Goal: Download file/media

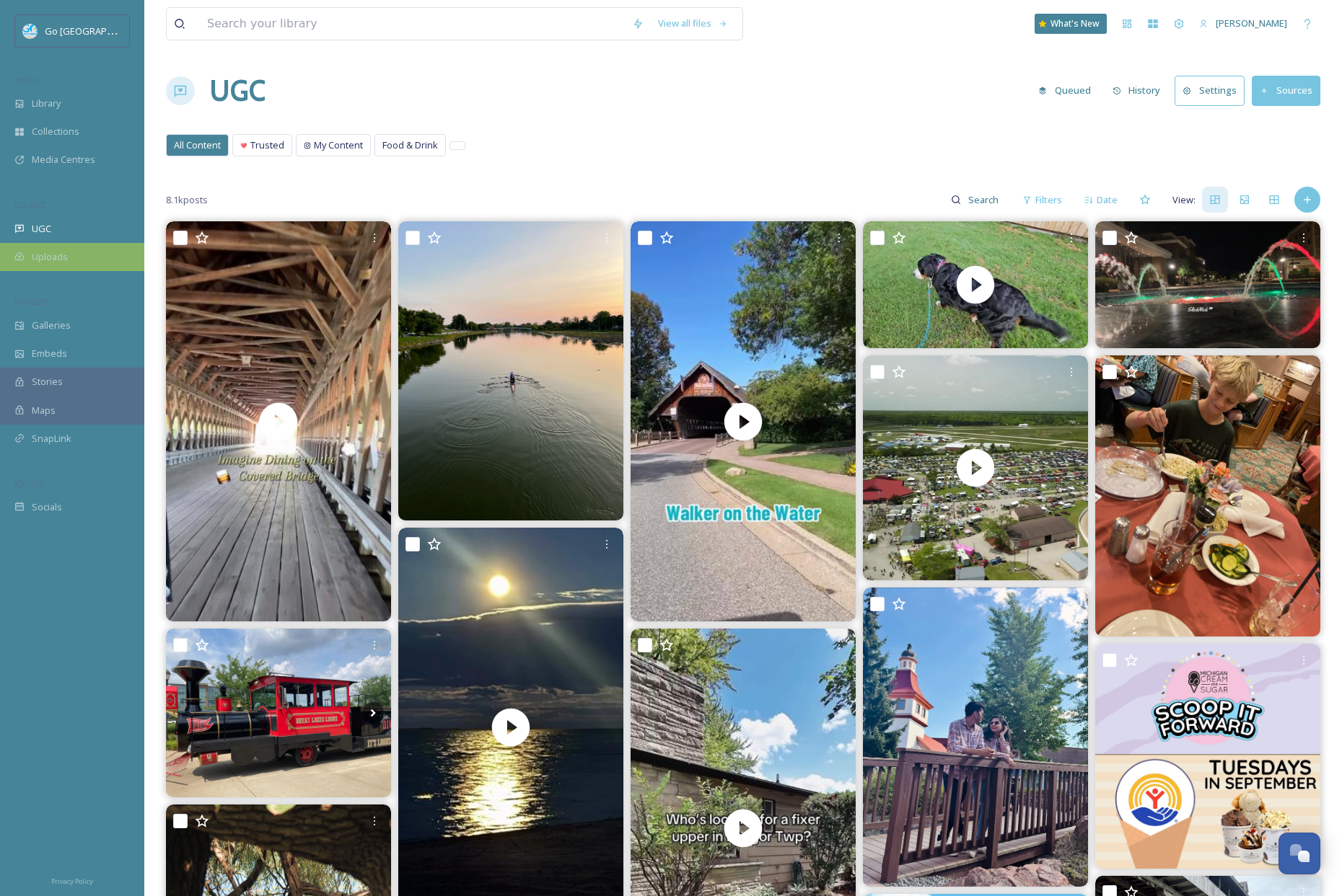
click at [54, 252] on span "Uploads" at bounding box center [49, 257] width 36 height 13
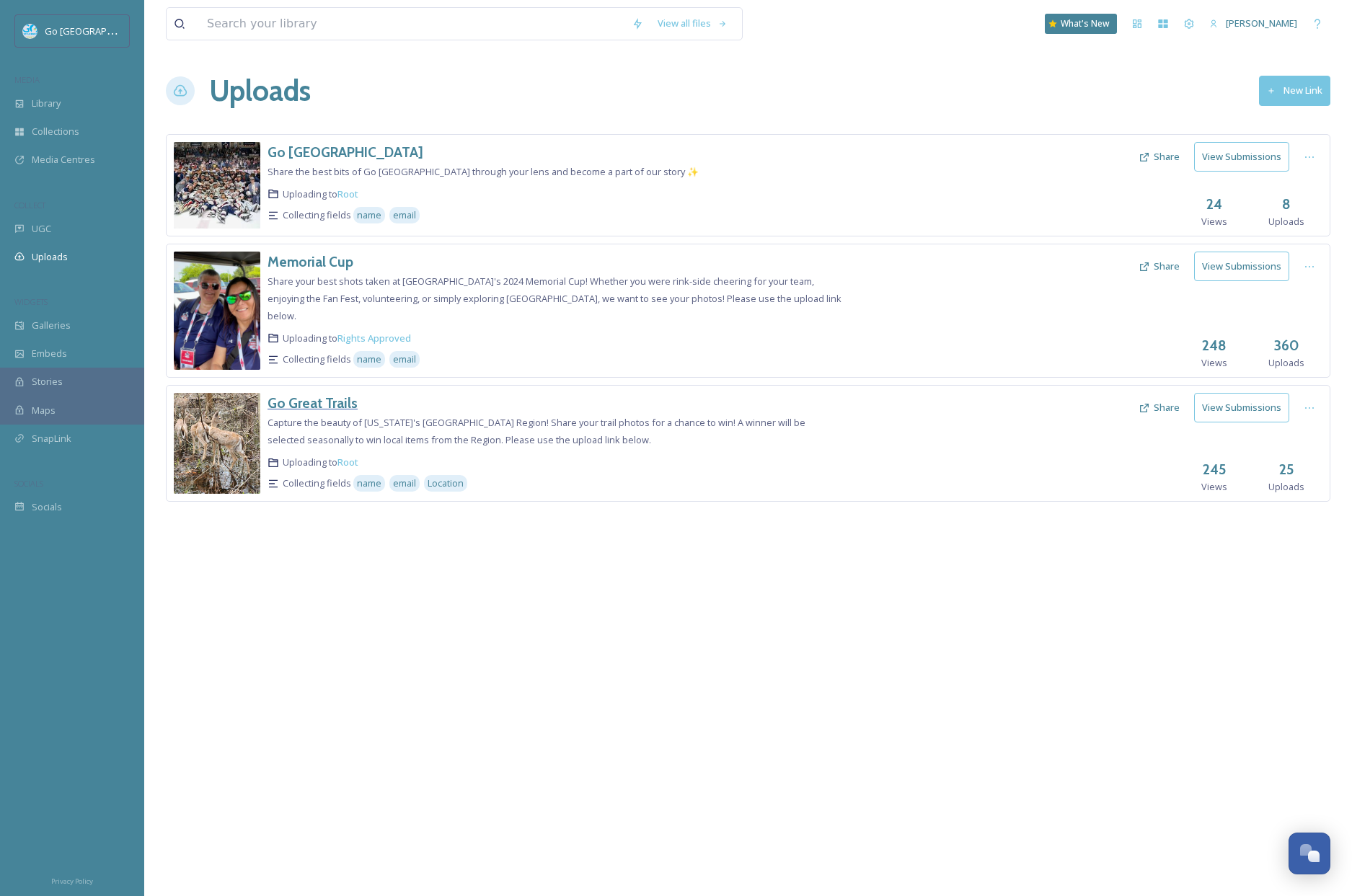
click at [339, 394] on h3 "Go Great Trails" at bounding box center [313, 403] width 90 height 17
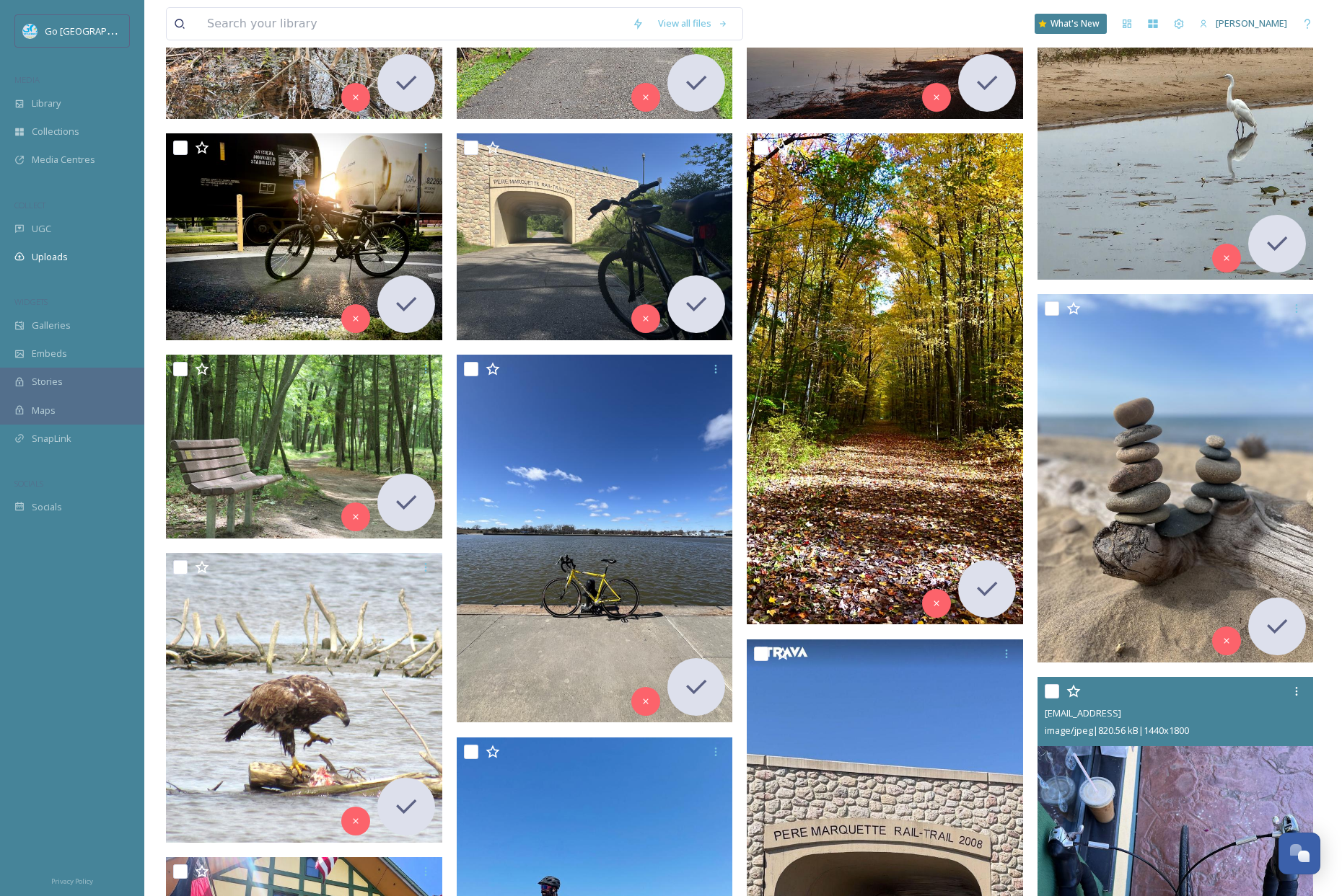
scroll to position [298, 0]
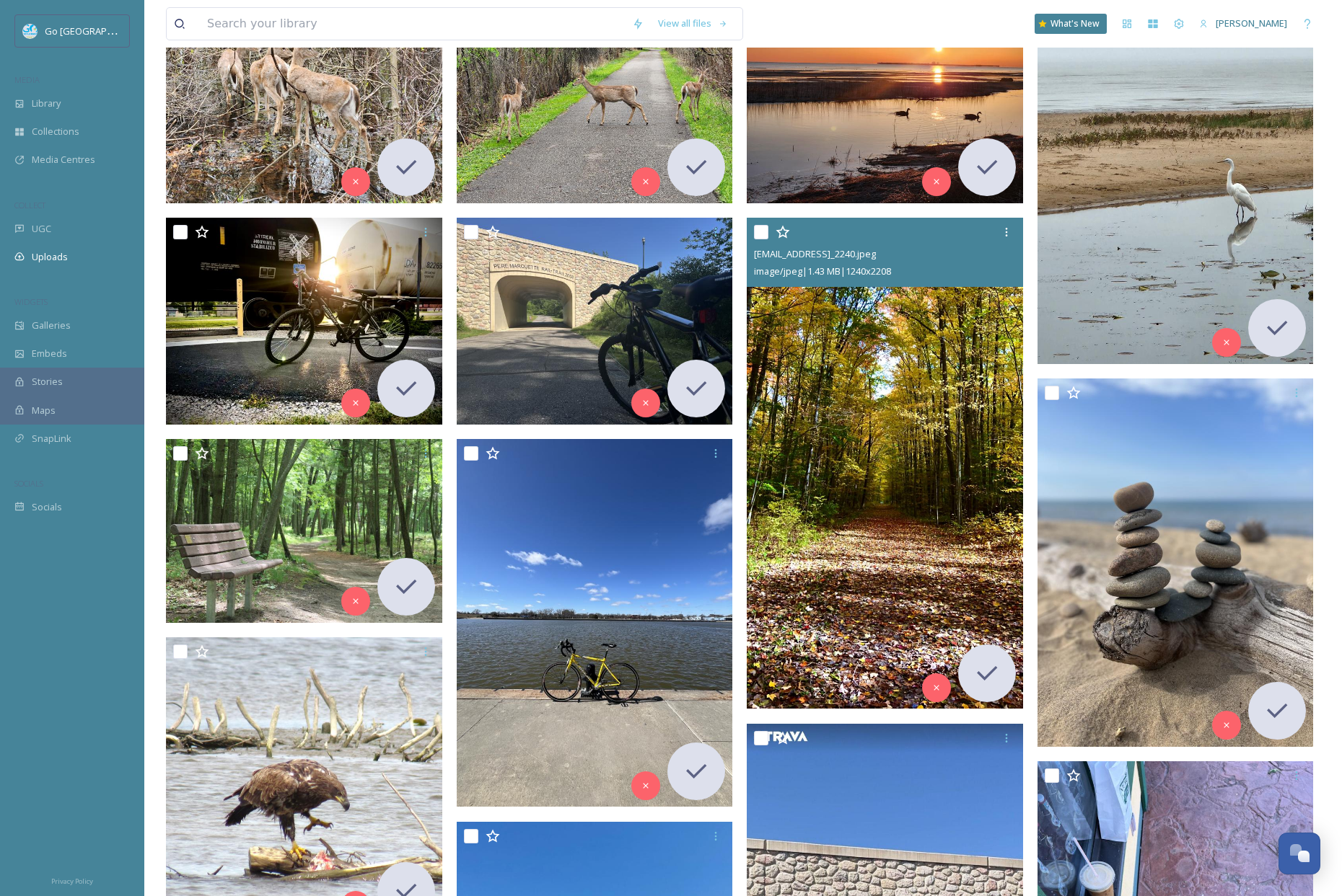
click at [856, 422] on img at bounding box center [885, 464] width 277 height 492
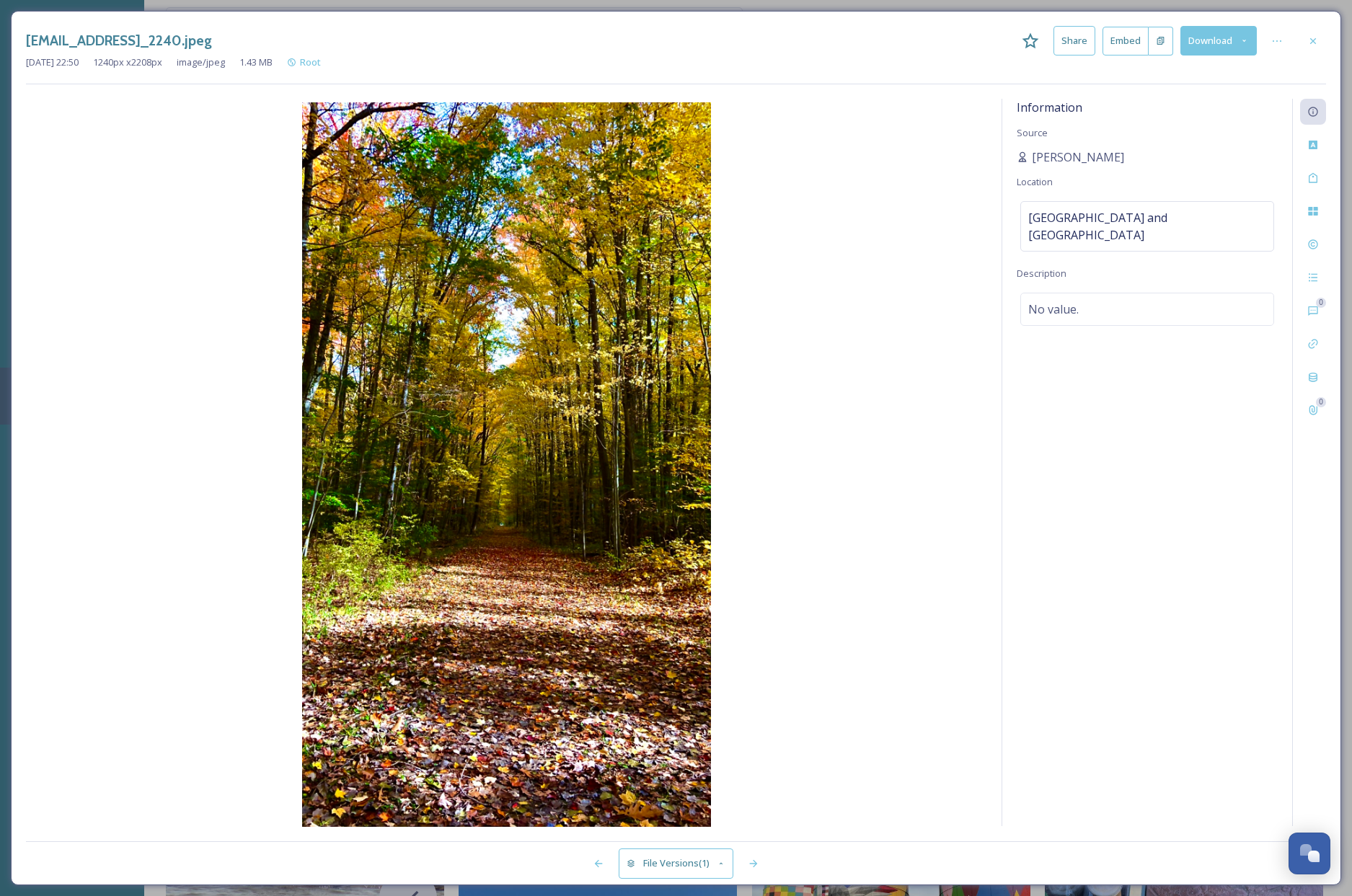
click at [1211, 43] on button "Download" at bounding box center [1218, 40] width 76 height 29
click at [1181, 67] on span "Download Original (1240 x 2208)" at bounding box center [1180, 74] width 136 height 13
click at [1321, 43] on div at bounding box center [1312, 41] width 26 height 26
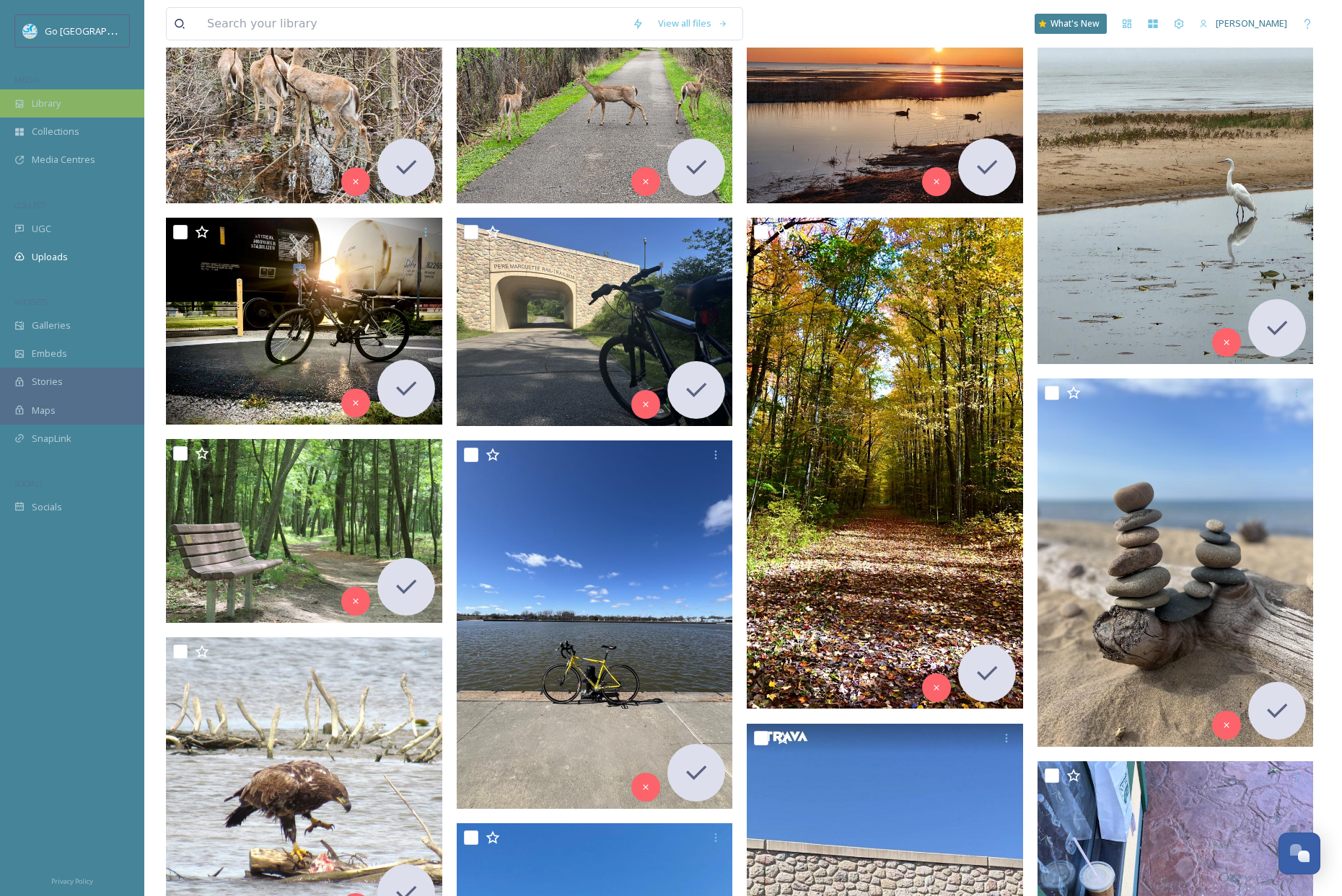
click at [48, 106] on span "Library" at bounding box center [46, 104] width 29 height 13
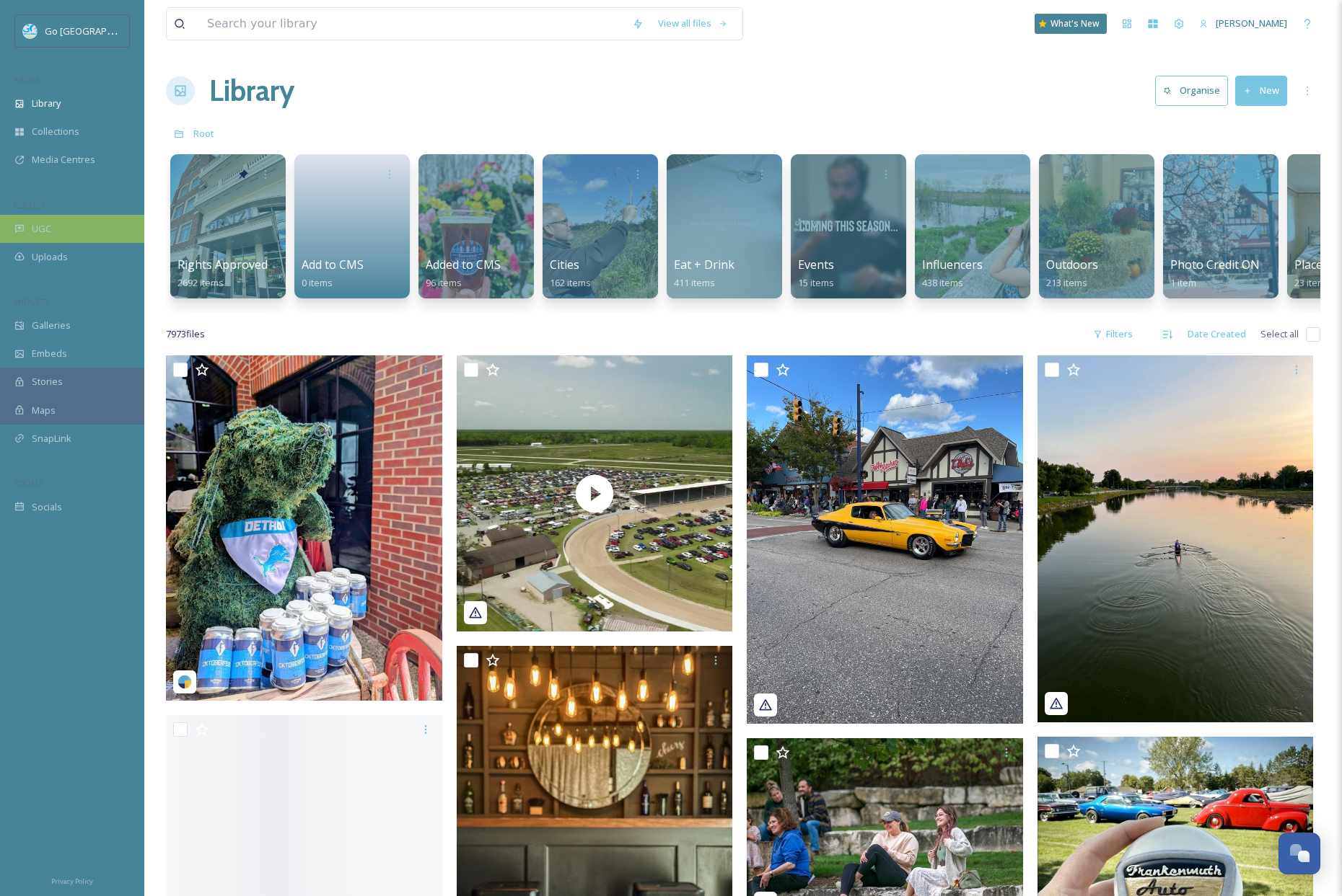
click at [62, 229] on div "UGC" at bounding box center [72, 229] width 144 height 29
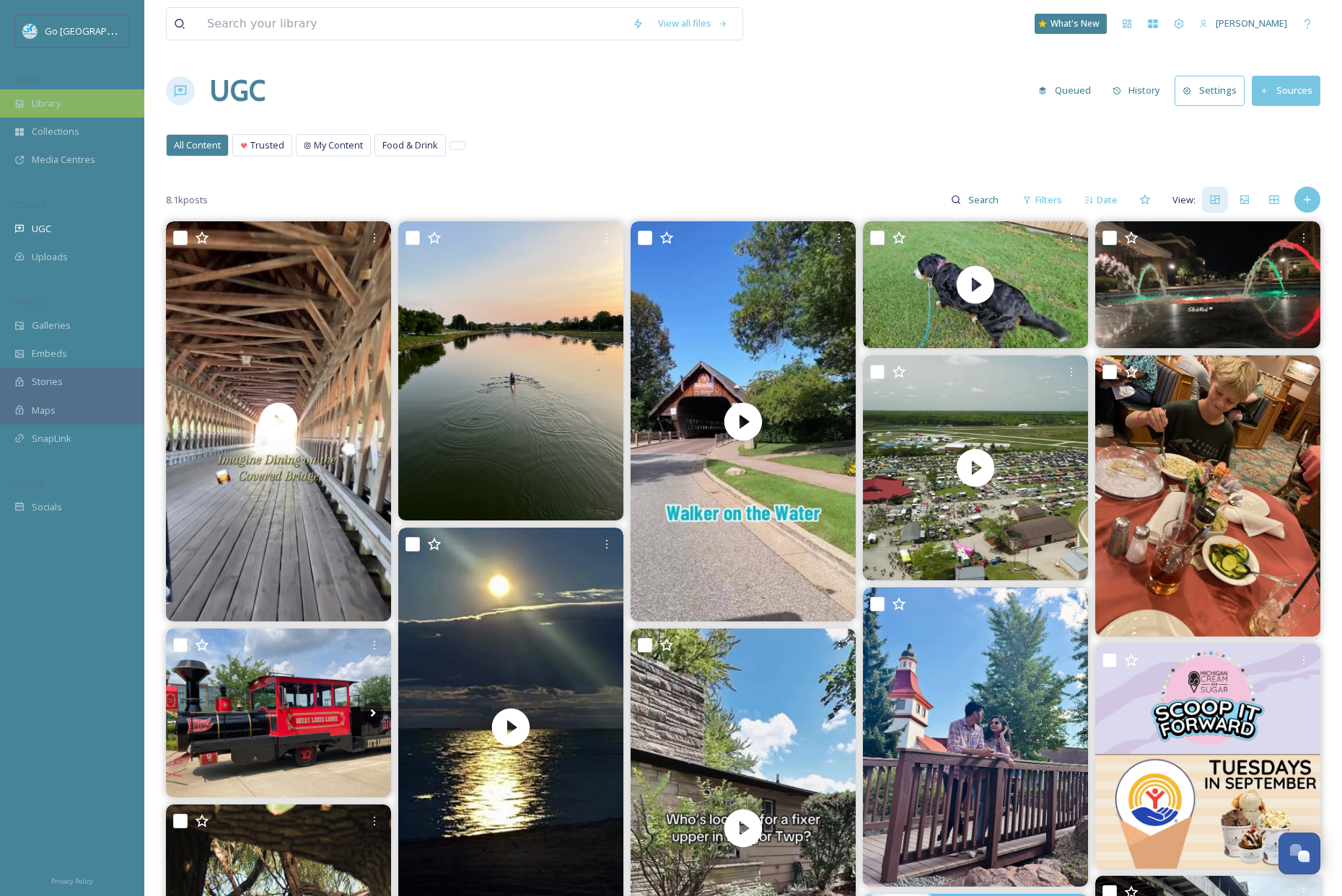
click at [61, 108] on span "Library" at bounding box center [46, 104] width 29 height 13
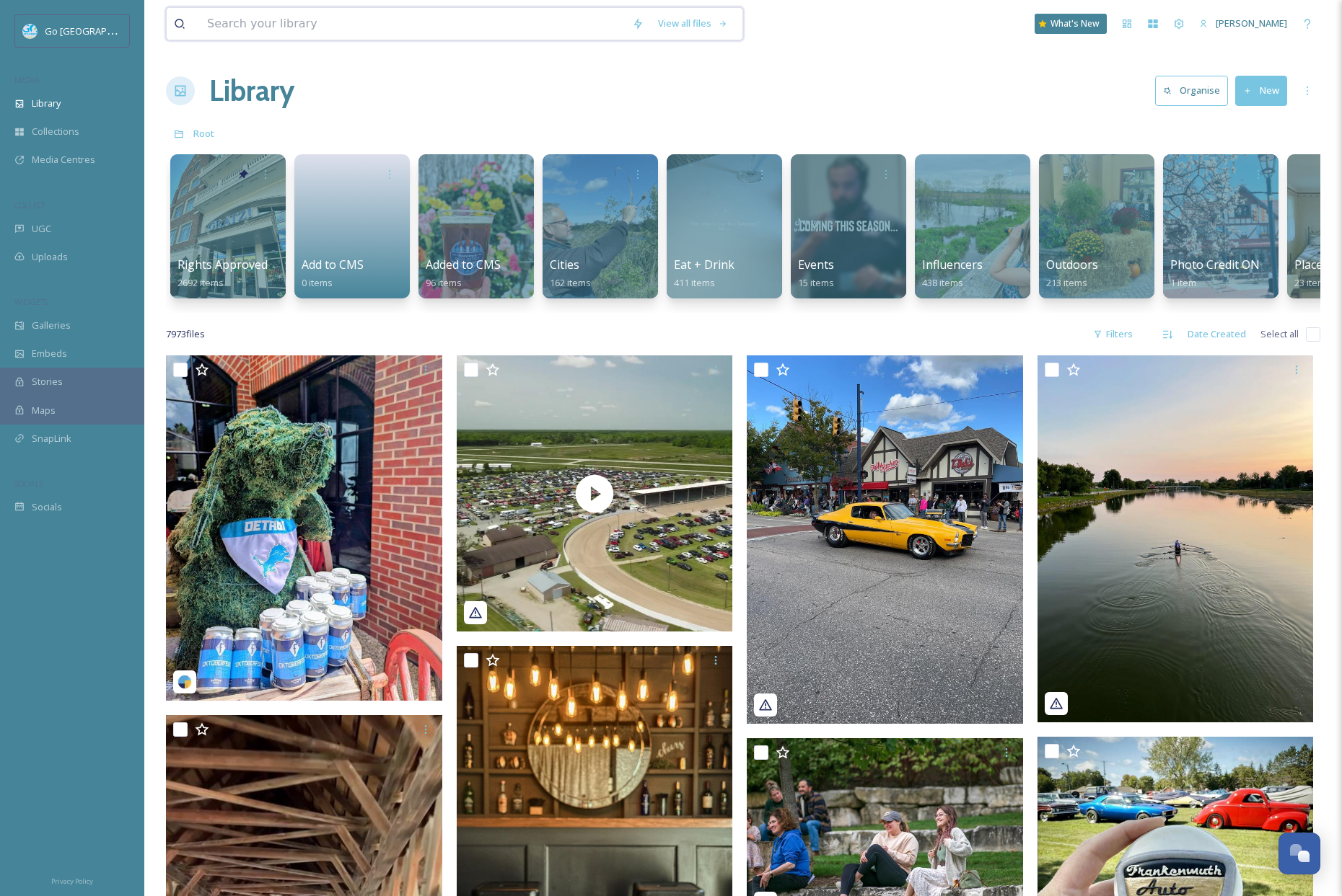
click at [276, 20] on input at bounding box center [412, 23] width 425 height 31
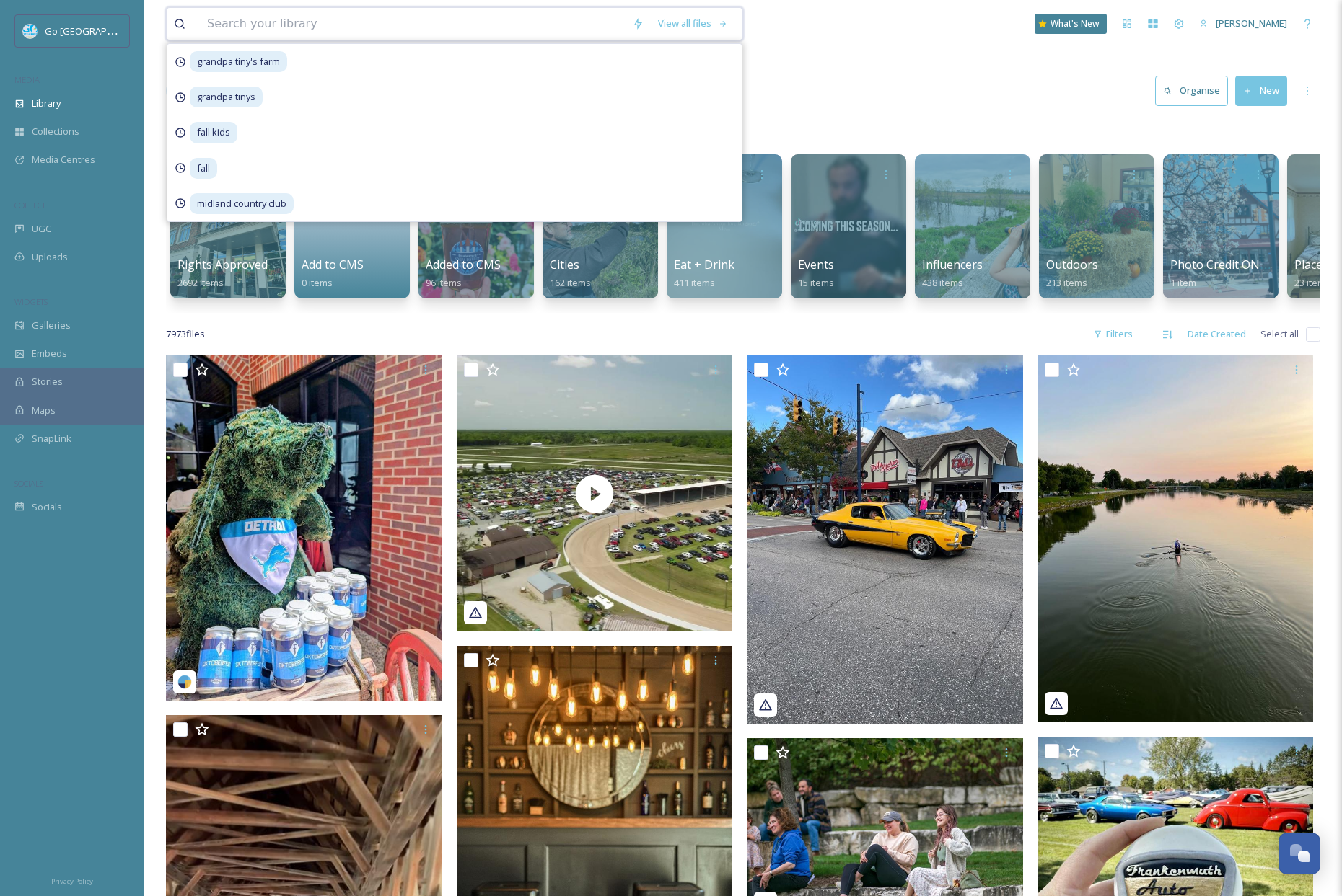
paste input "with_hayes"
type input "with_hayes"
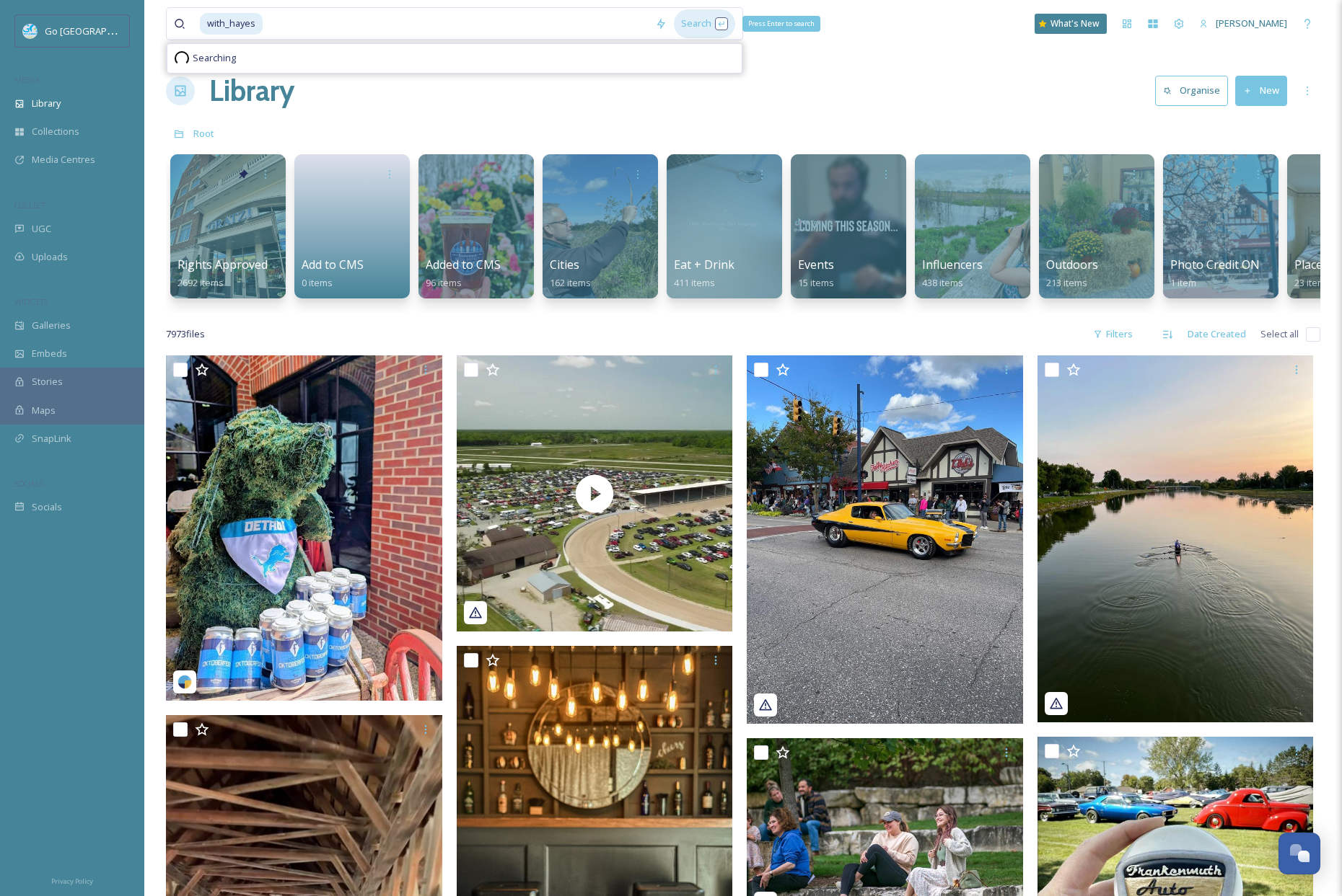
click at [700, 23] on div "Search Press Enter to search" at bounding box center [704, 24] width 62 height 29
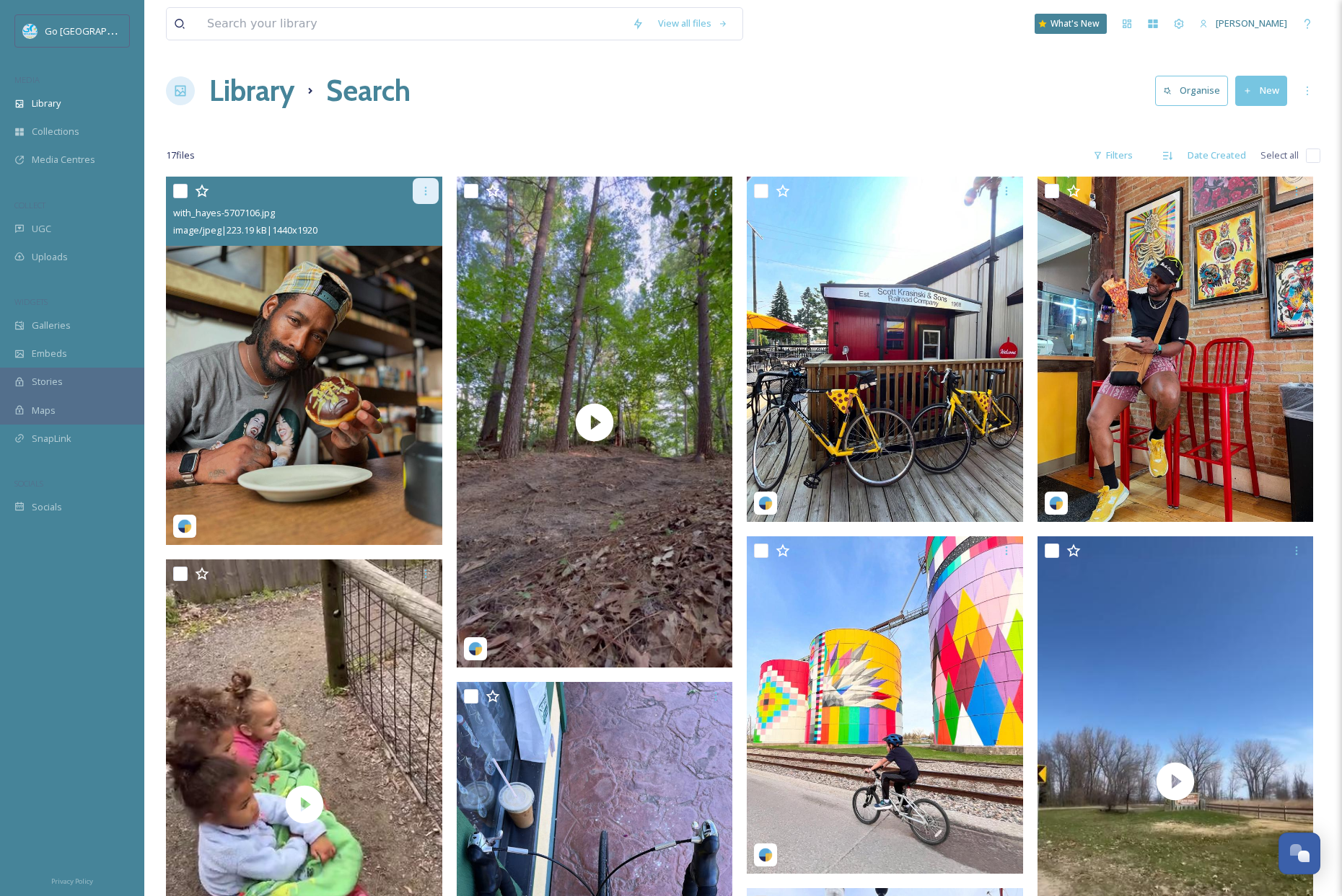
click at [425, 187] on icon at bounding box center [425, 191] width 2 height 9
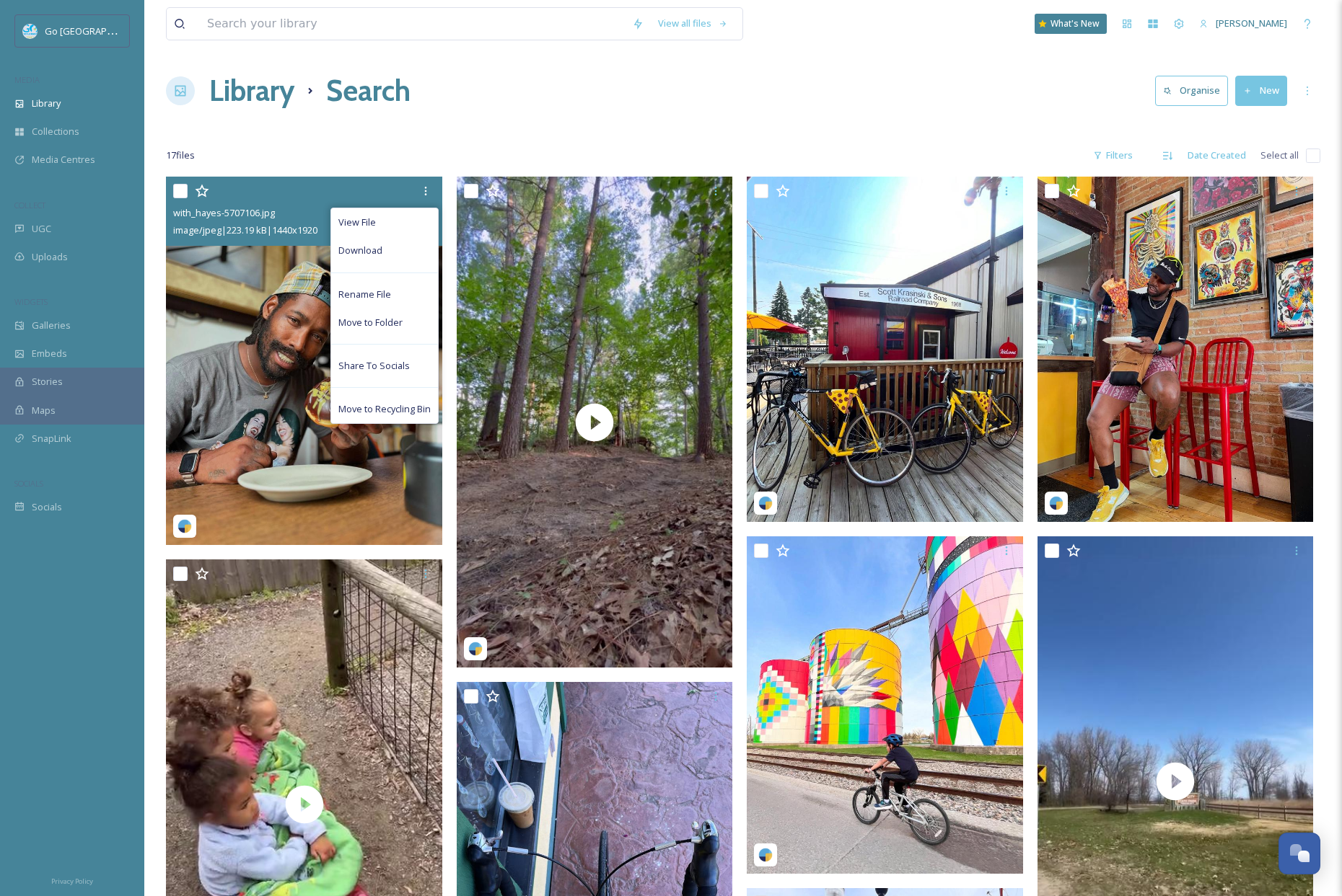
click at [360, 245] on span "Download" at bounding box center [360, 251] width 44 height 13
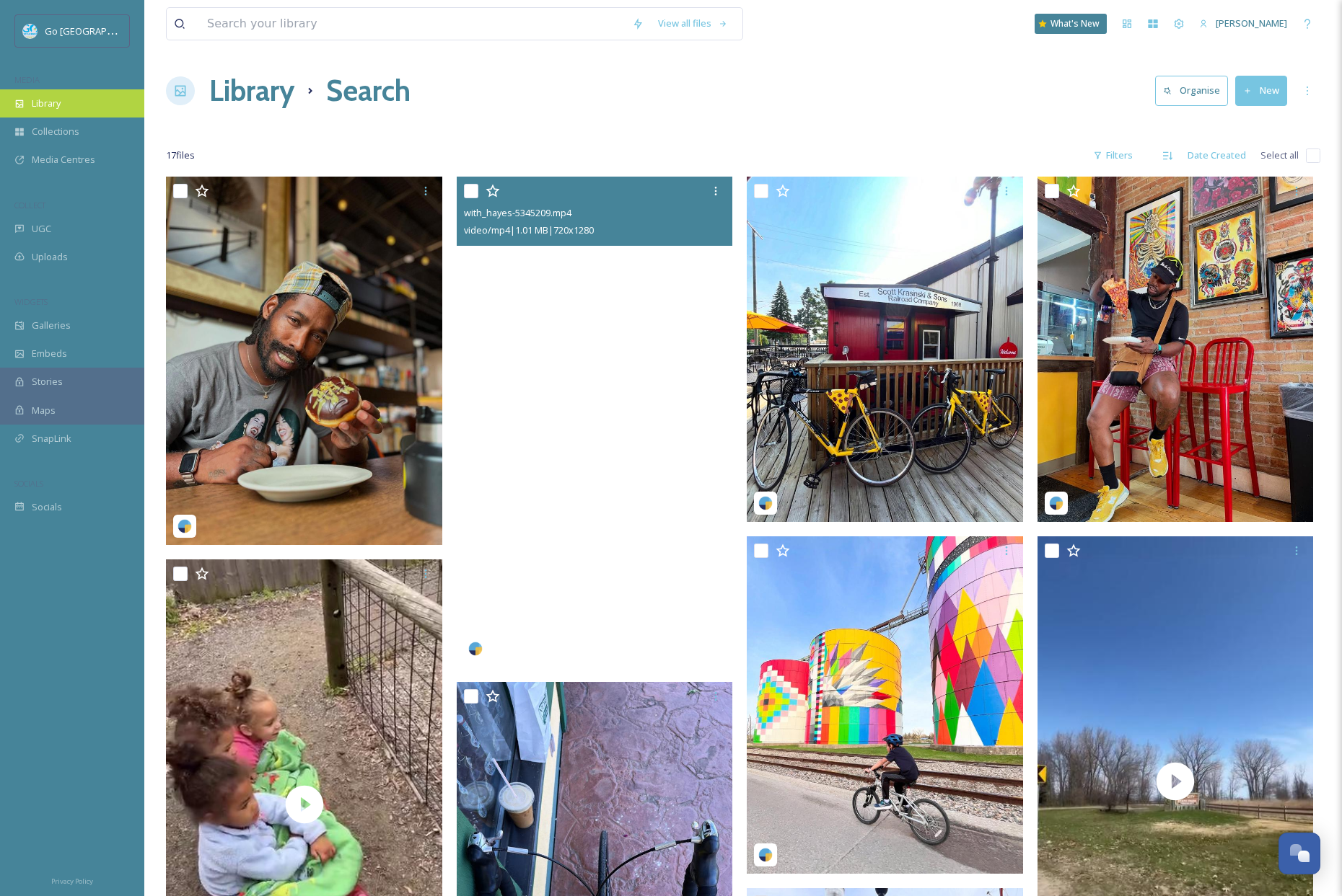
click at [62, 109] on div "Library" at bounding box center [72, 104] width 144 height 29
